Goal: Information Seeking & Learning: Find specific fact

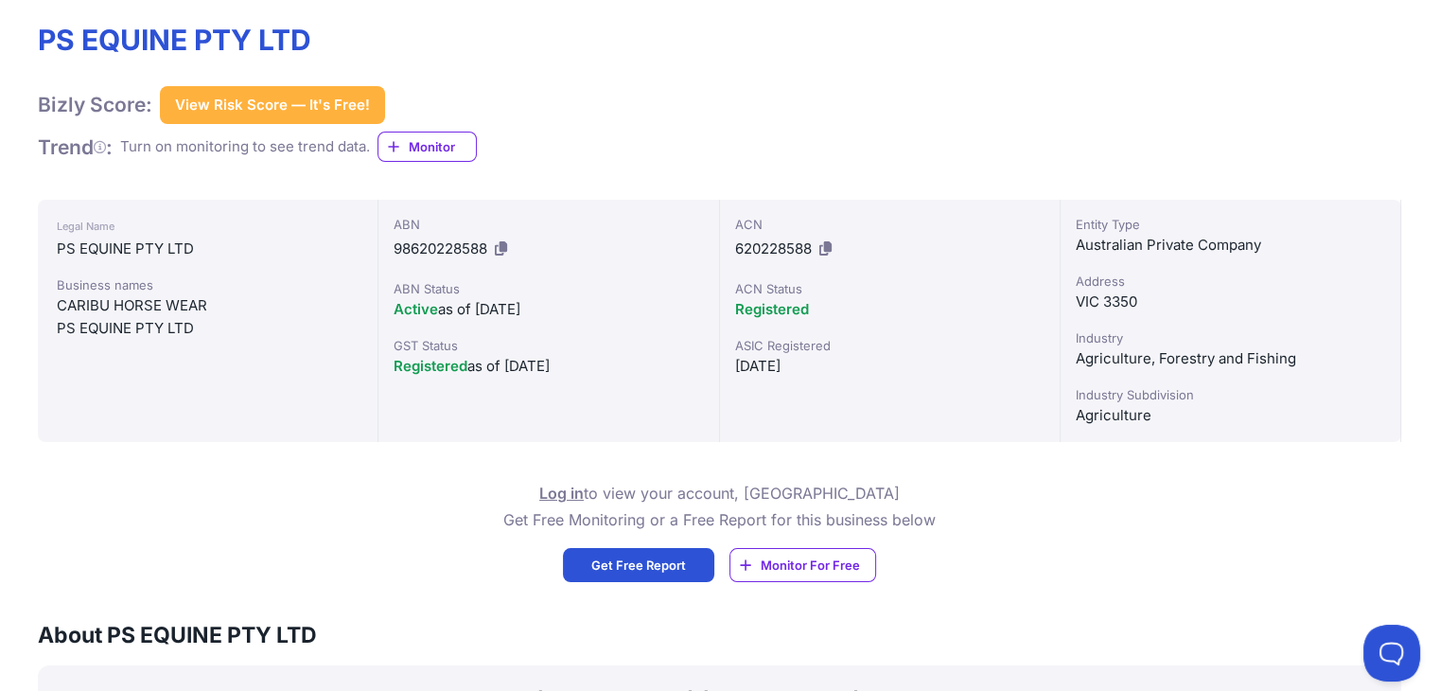
scroll to position [2503, 0]
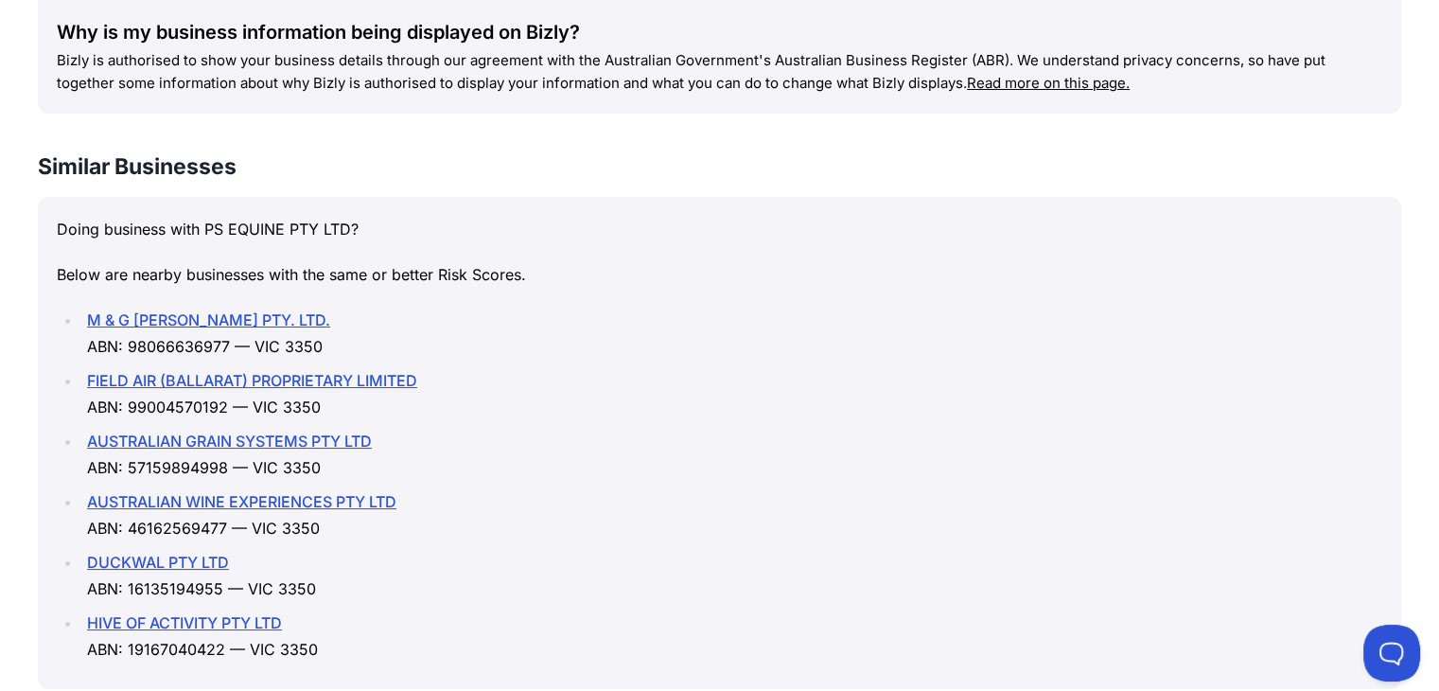
click at [246, 323] on link "M & G [PERSON_NAME] PTY. LTD." at bounding box center [208, 319] width 243 height 19
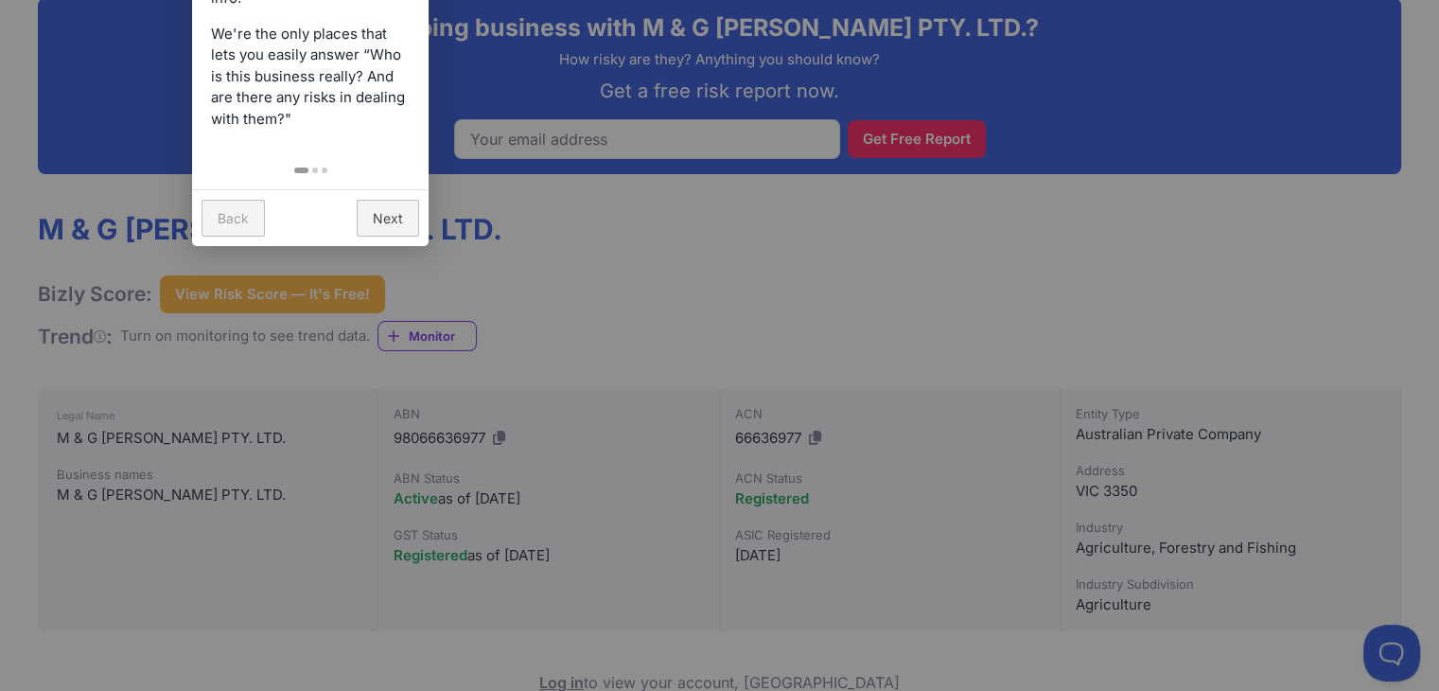
click at [718, 251] on div at bounding box center [719, 345] width 1439 height 691
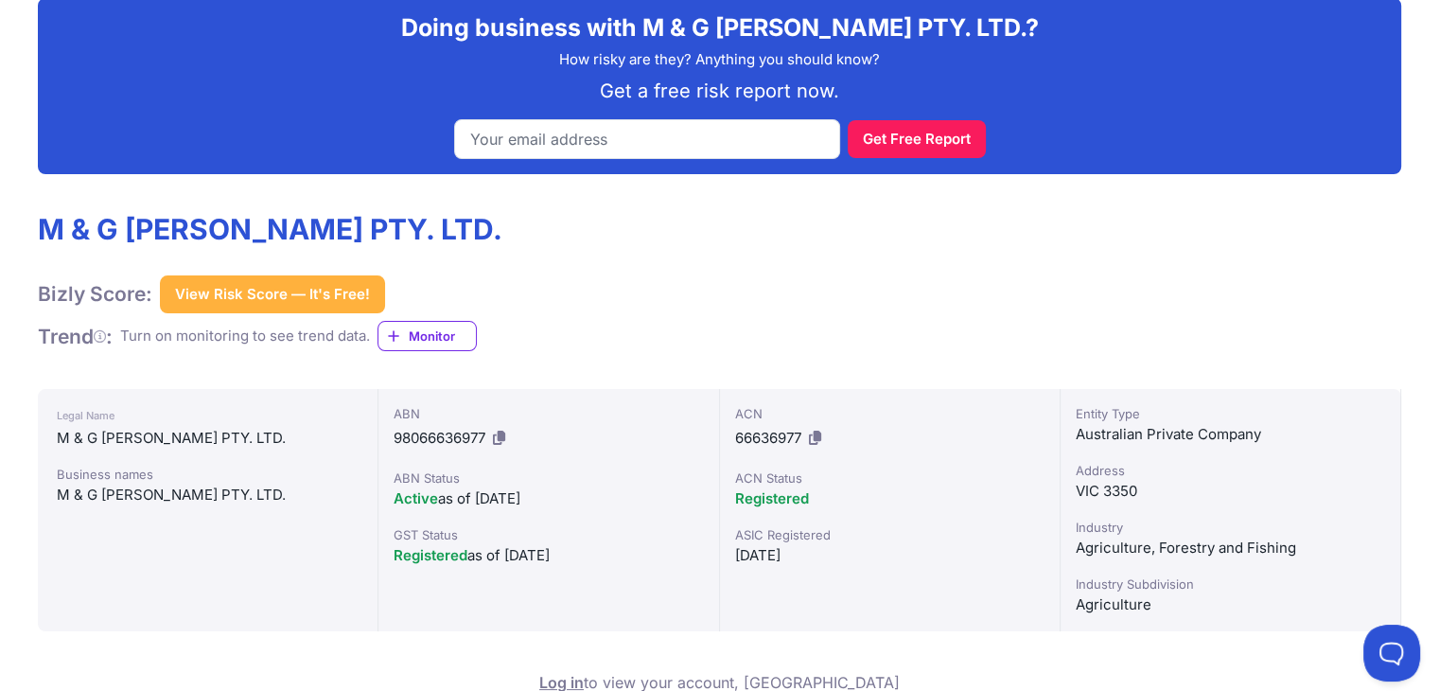
drag, startPoint x: 606, startPoint y: 514, endPoint x: 381, endPoint y: 487, distance: 225.8
click at [381, 487] on div "ABN 98066636977 ABN Status Active as of 11/03/2000 GST Status Registered as of …" at bounding box center [548, 510] width 341 height 242
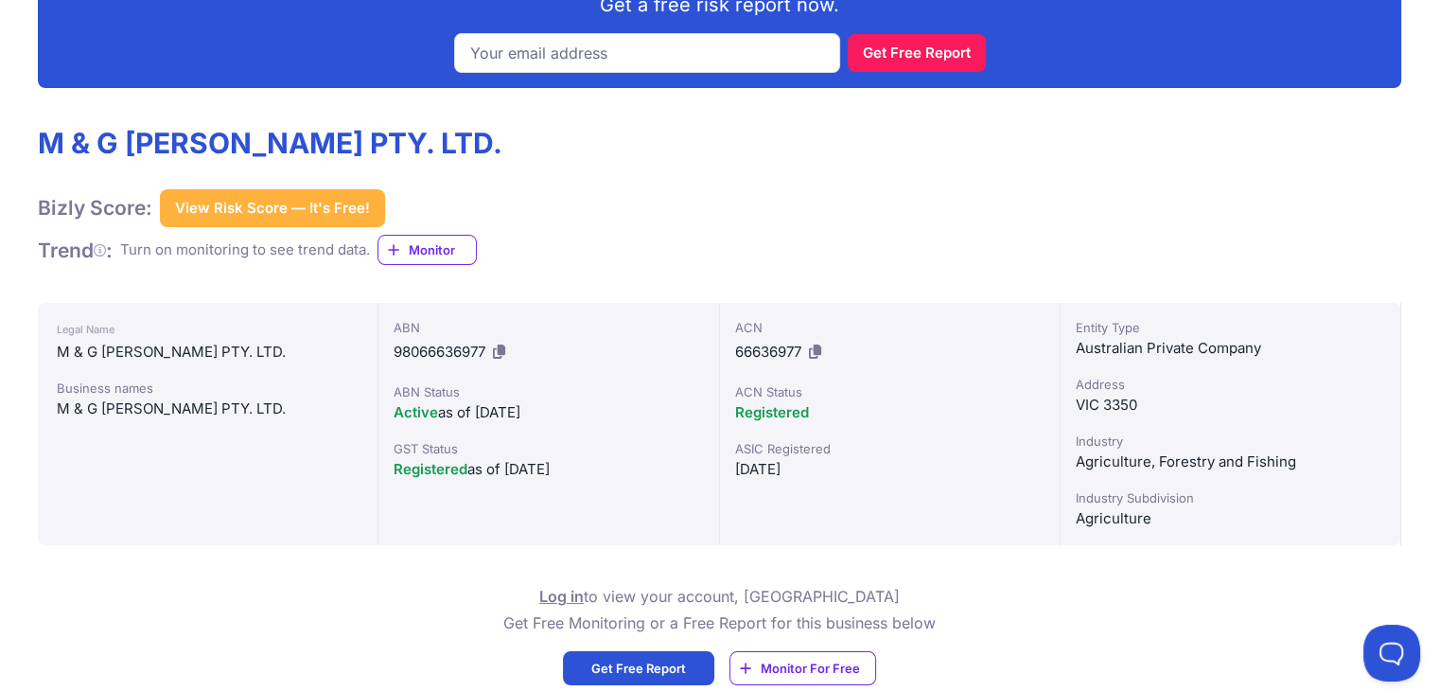
scroll to position [473, 0]
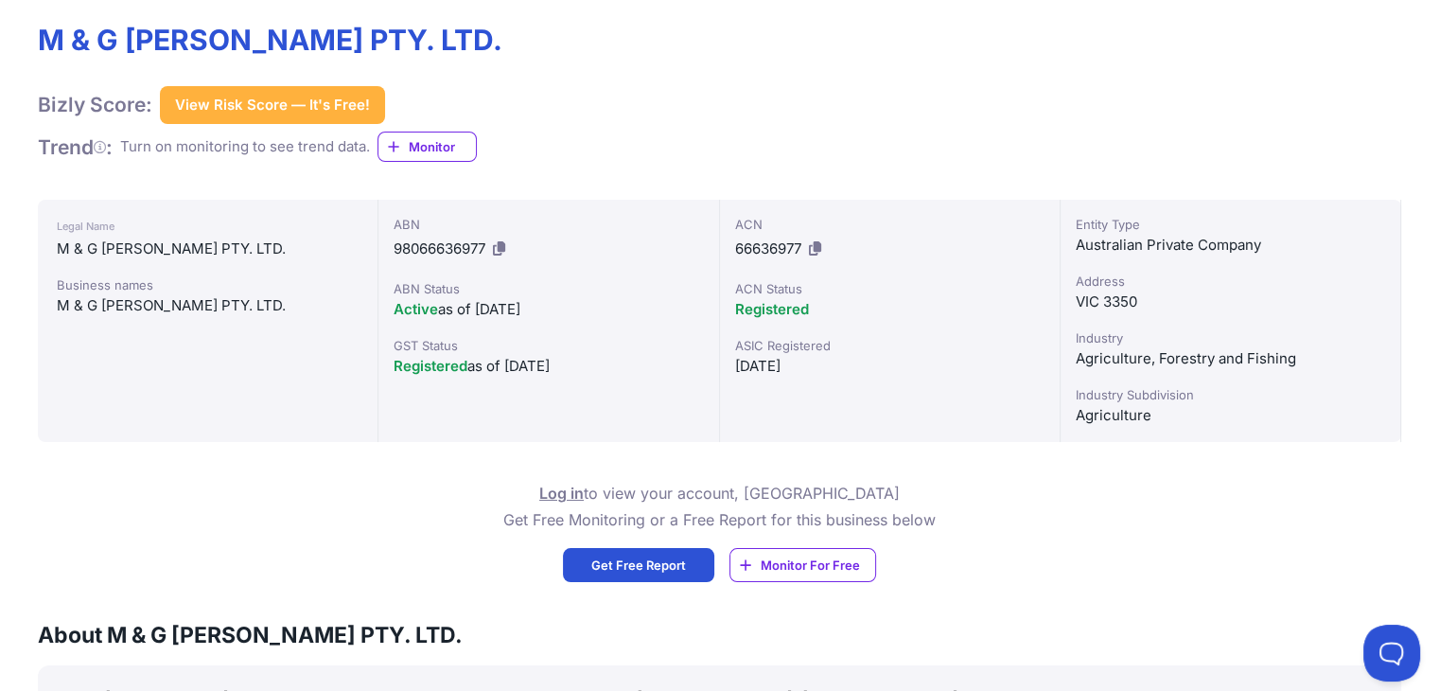
drag, startPoint x: 659, startPoint y: 366, endPoint x: 405, endPoint y: 363, distance: 253.6
click at [405, 363] on div "Registered as of 01/07/2000" at bounding box center [548, 366] width 309 height 23
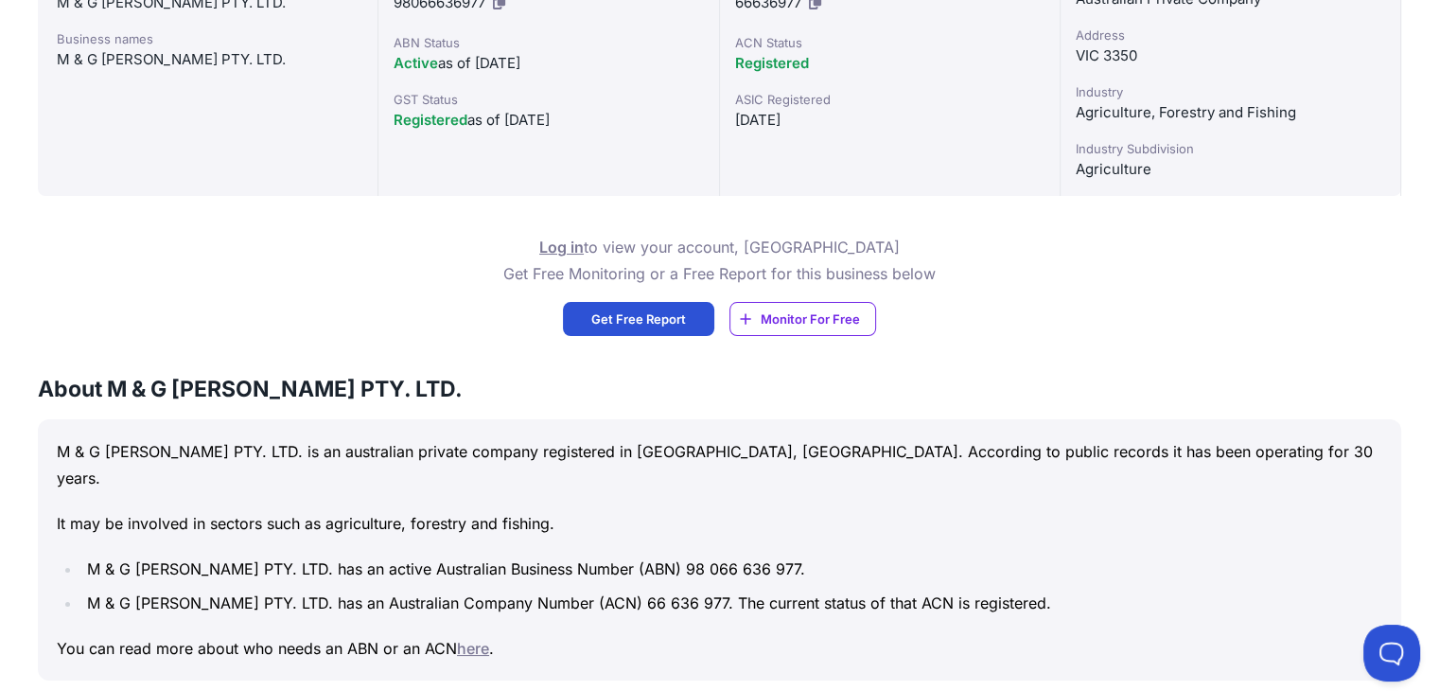
scroll to position [946, 0]
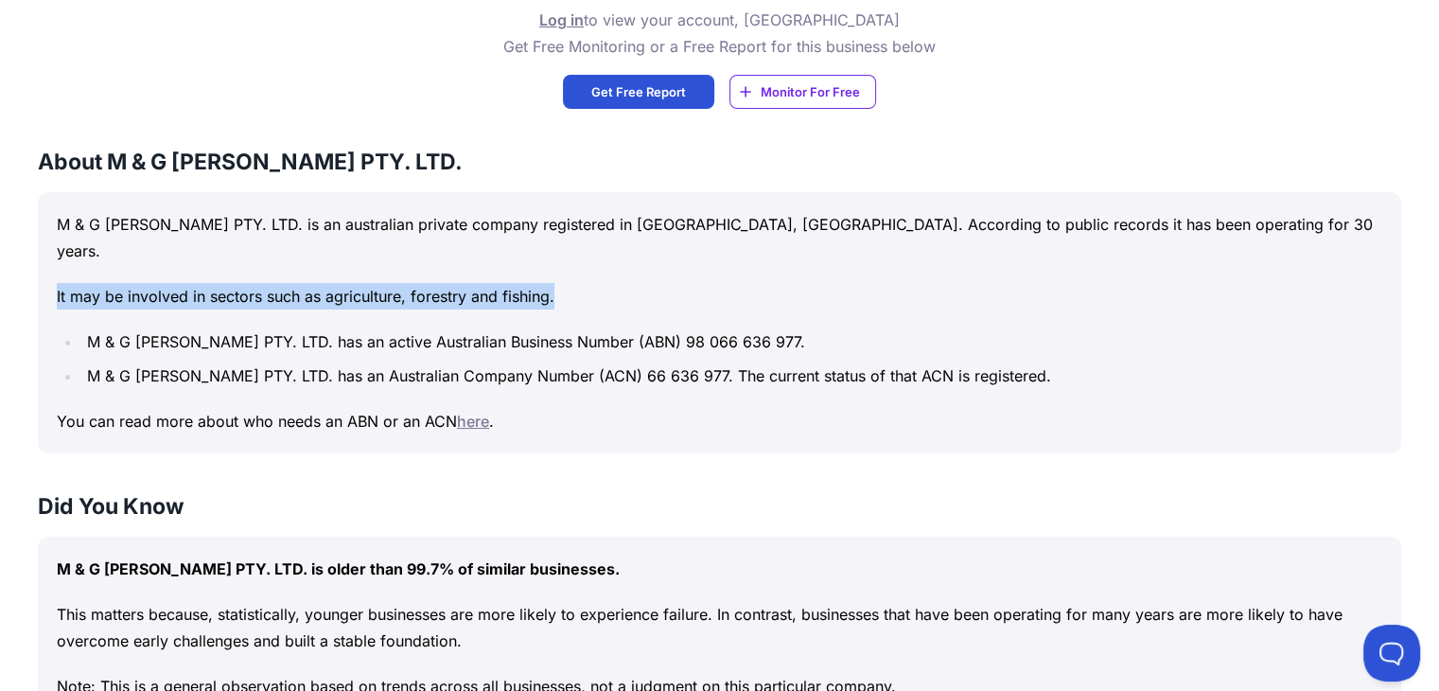
drag, startPoint x: 93, startPoint y: 259, endPoint x: 607, endPoint y: 262, distance: 514.7
click at [607, 262] on div "M & G PRENDERGAST PTY. LTD. is an australian private company registered in VIC,…" at bounding box center [719, 322] width 1363 height 261
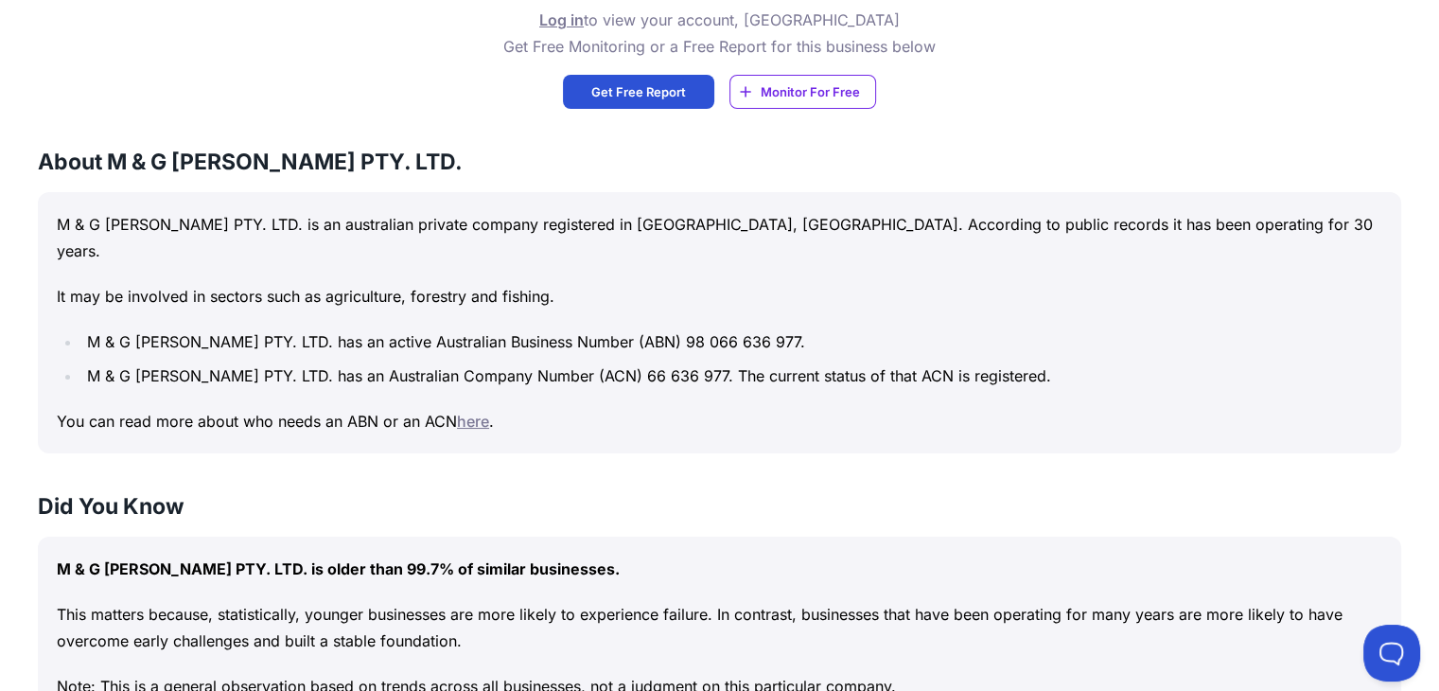
click at [739, 413] on div "M & G PRENDERGAST PTY. LTD. is an australian private company registered in VIC,…" at bounding box center [719, 322] width 1363 height 261
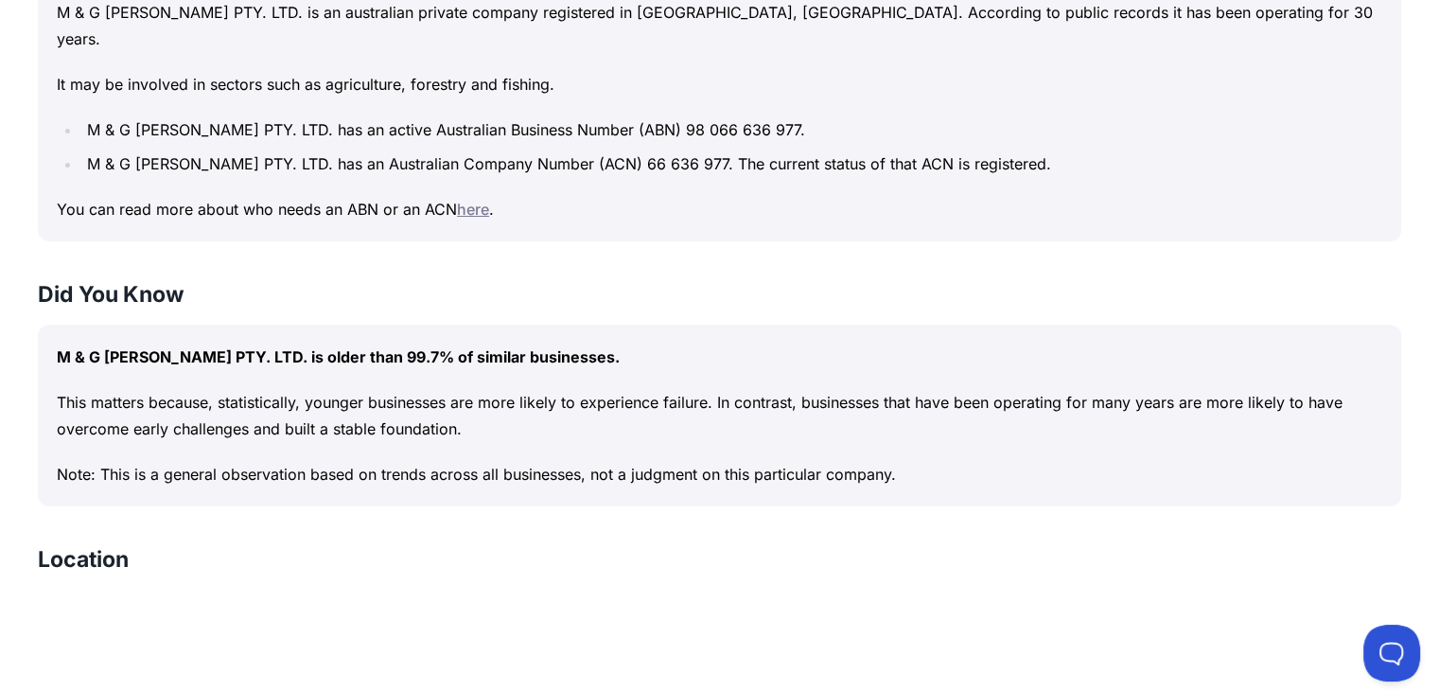
scroll to position [1230, 0]
